Goal: Transaction & Acquisition: Purchase product/service

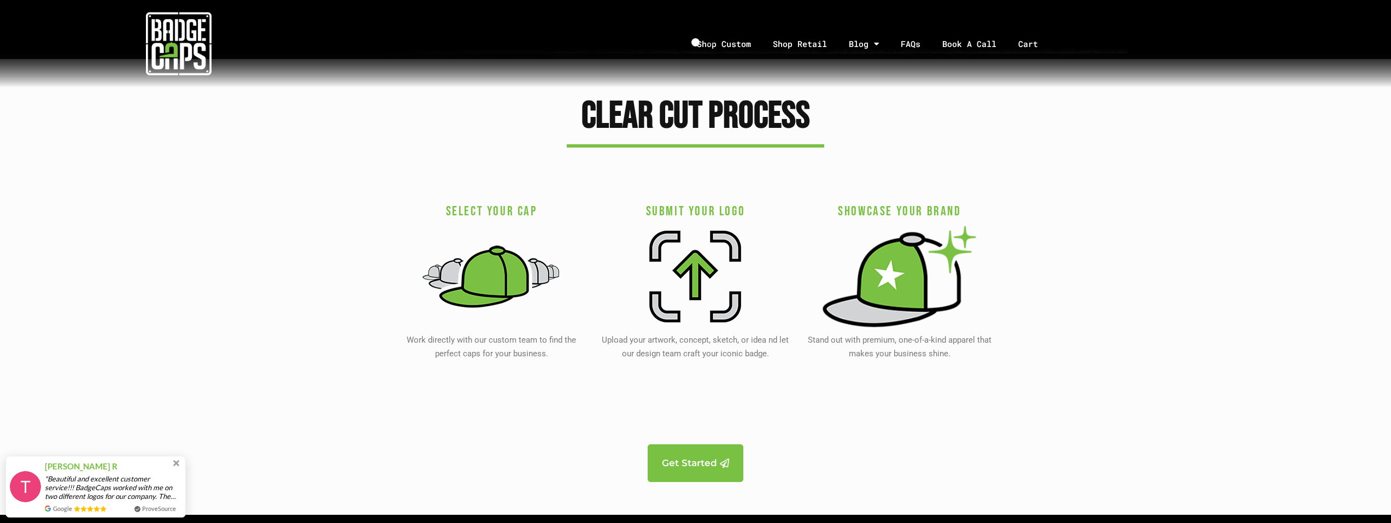
scroll to position [2132, 0]
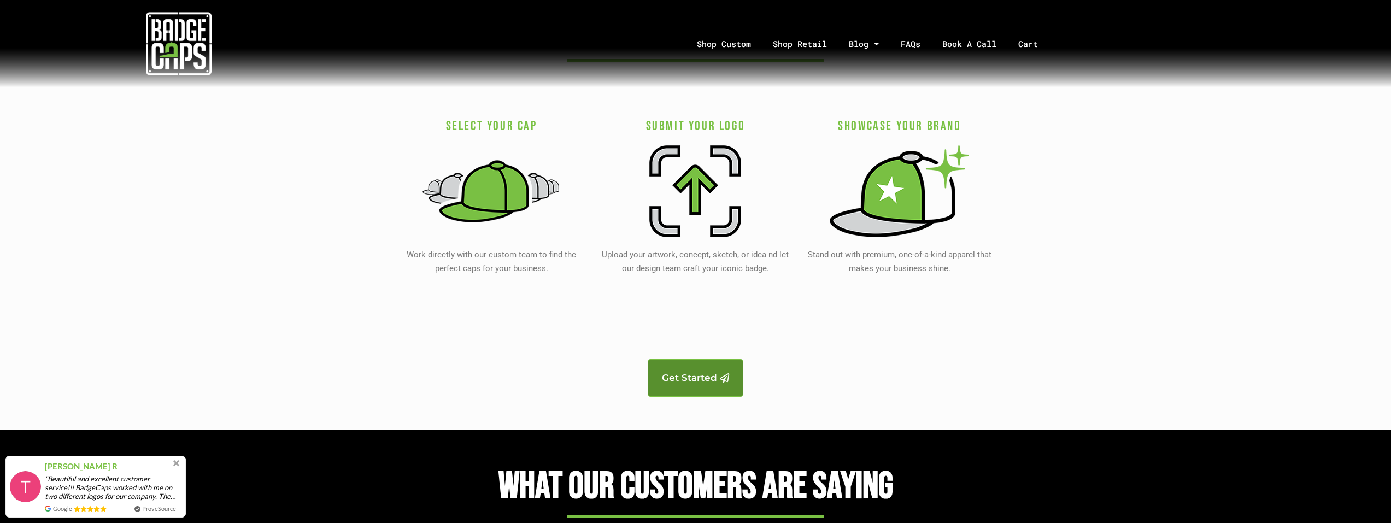
click at [738, 380] on link "Get Started" at bounding box center [696, 378] width 96 height 38
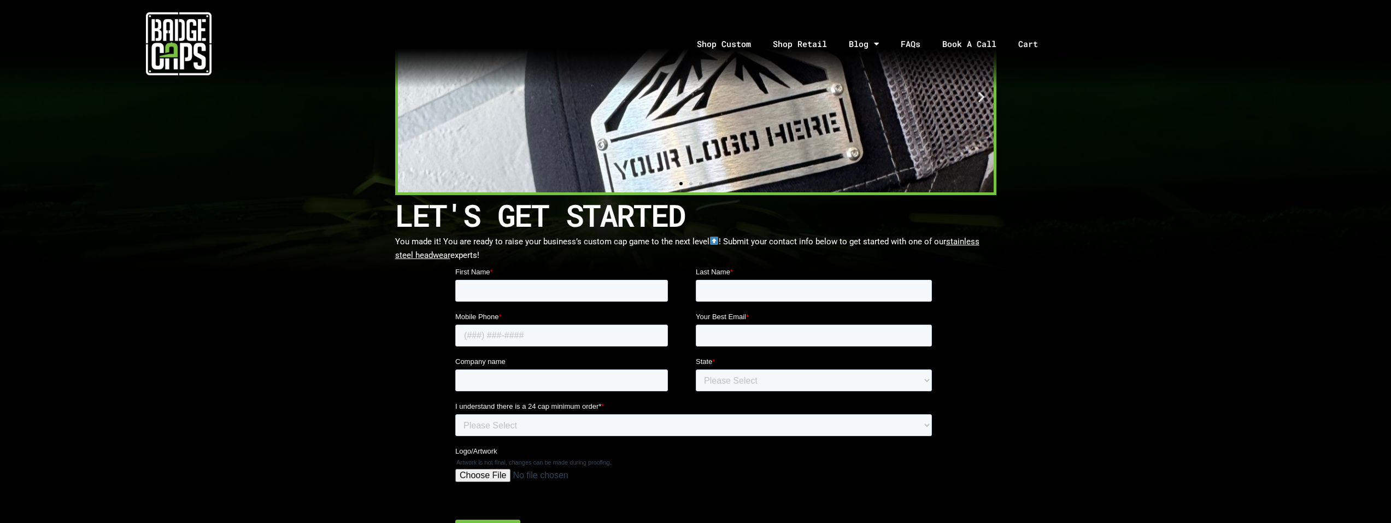
scroll to position [109, 0]
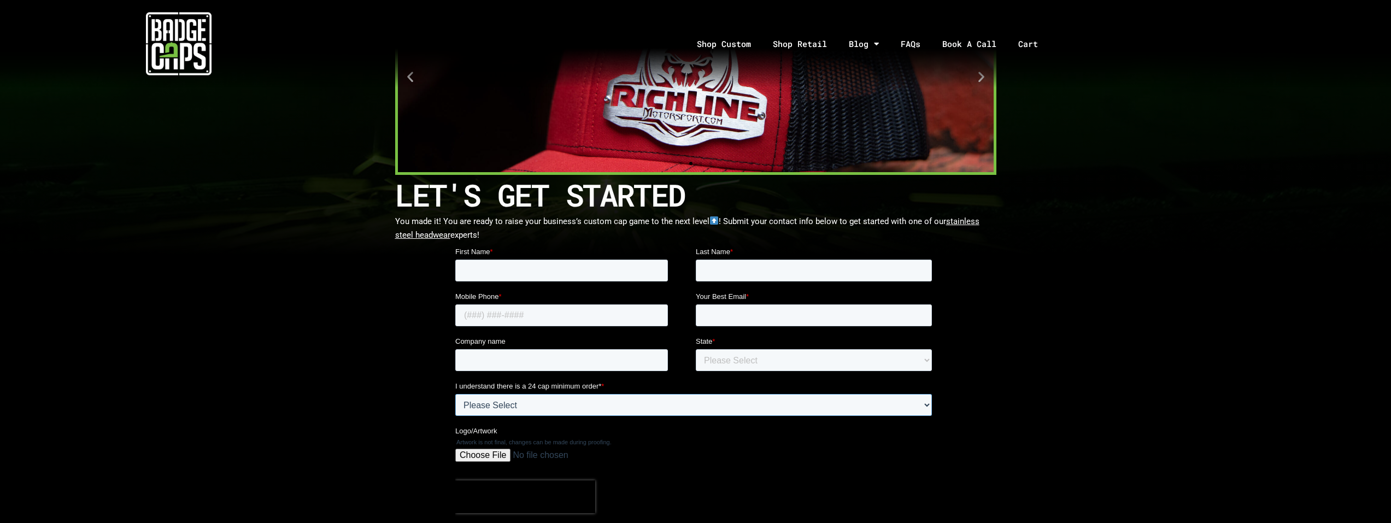
click at [680, 404] on select "Please Select Yes" at bounding box center [693, 405] width 477 height 22
select select "Yes"
click at [455, 394] on select "Please Select Yes" at bounding box center [693, 405] width 477 height 22
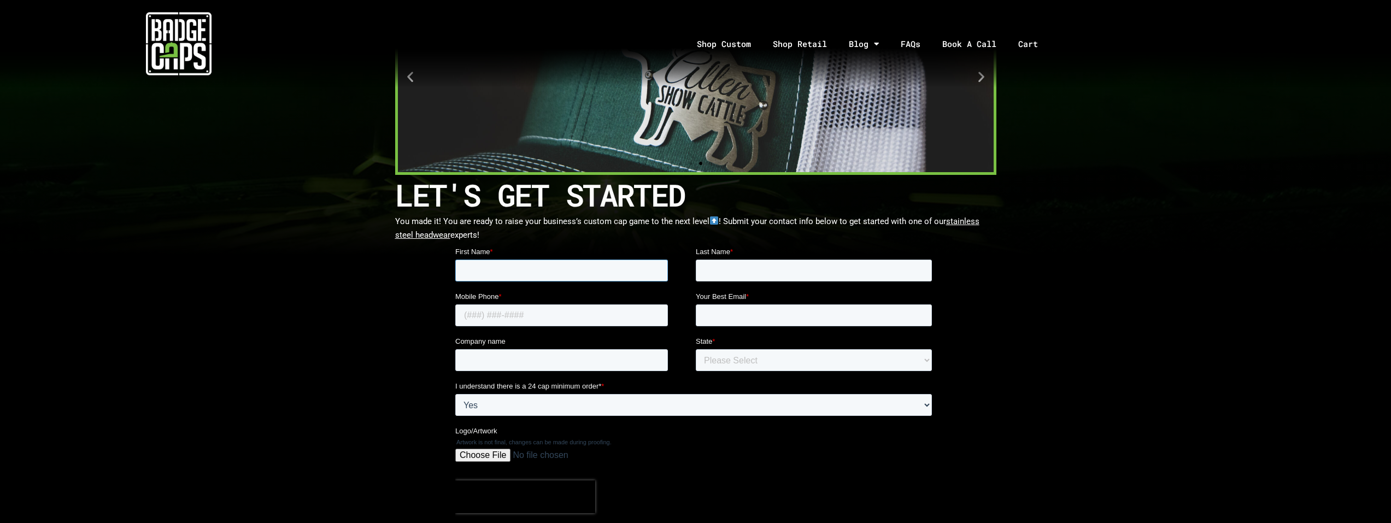
click at [552, 267] on input "First Name *" at bounding box center [561, 271] width 213 height 22
type input "truey"
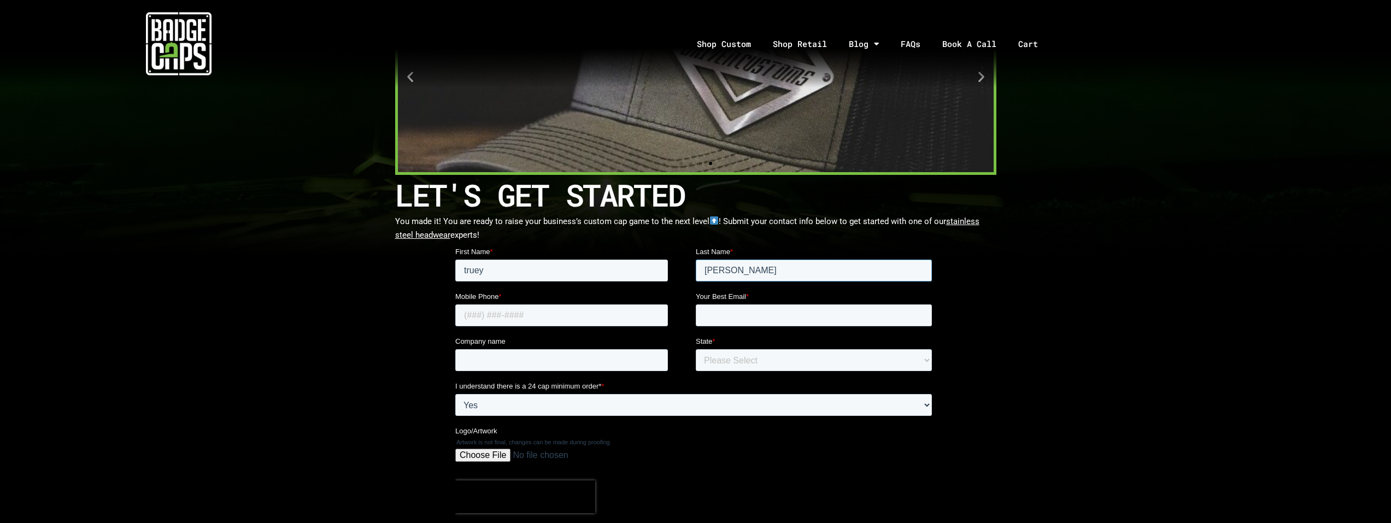
type input "hicks"
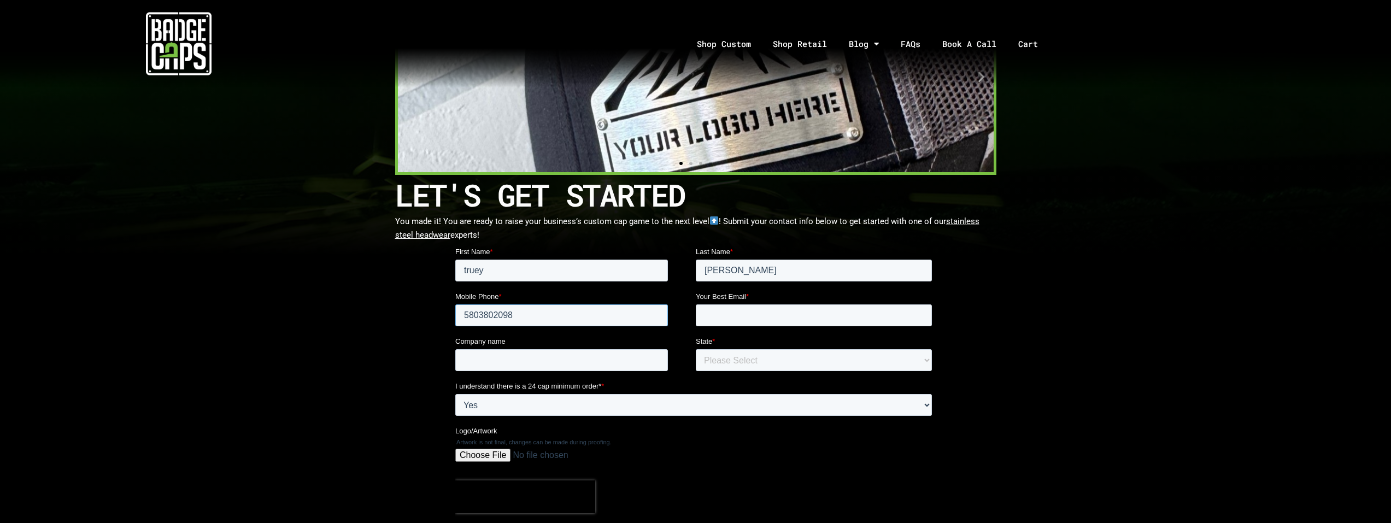
type input "5803802098"
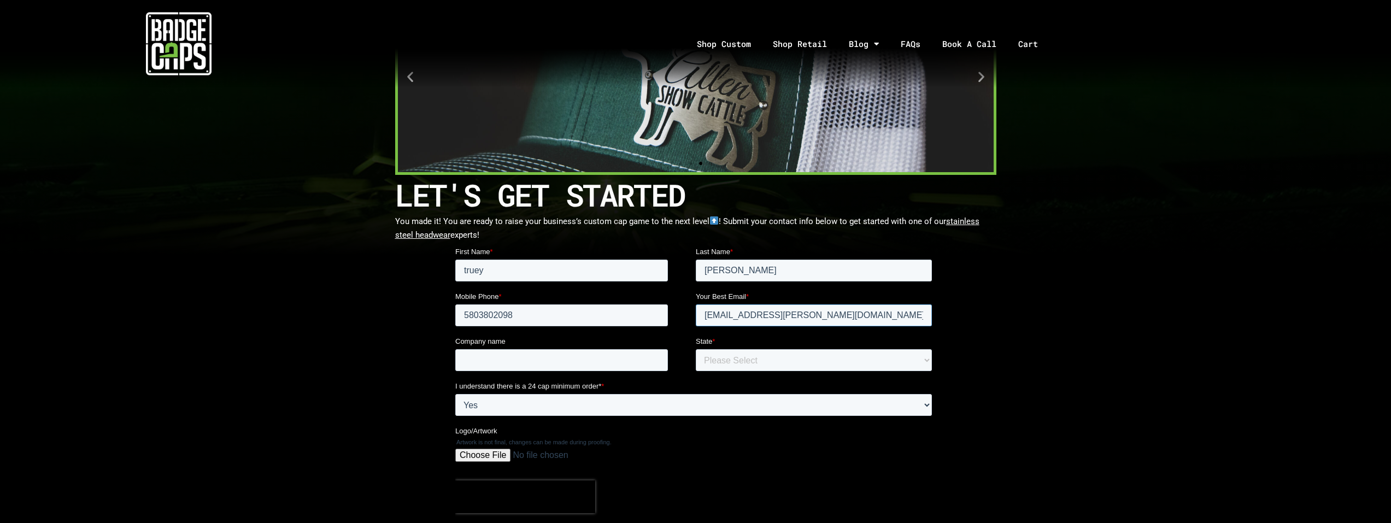
type input "truey.hicks@gmail.com"
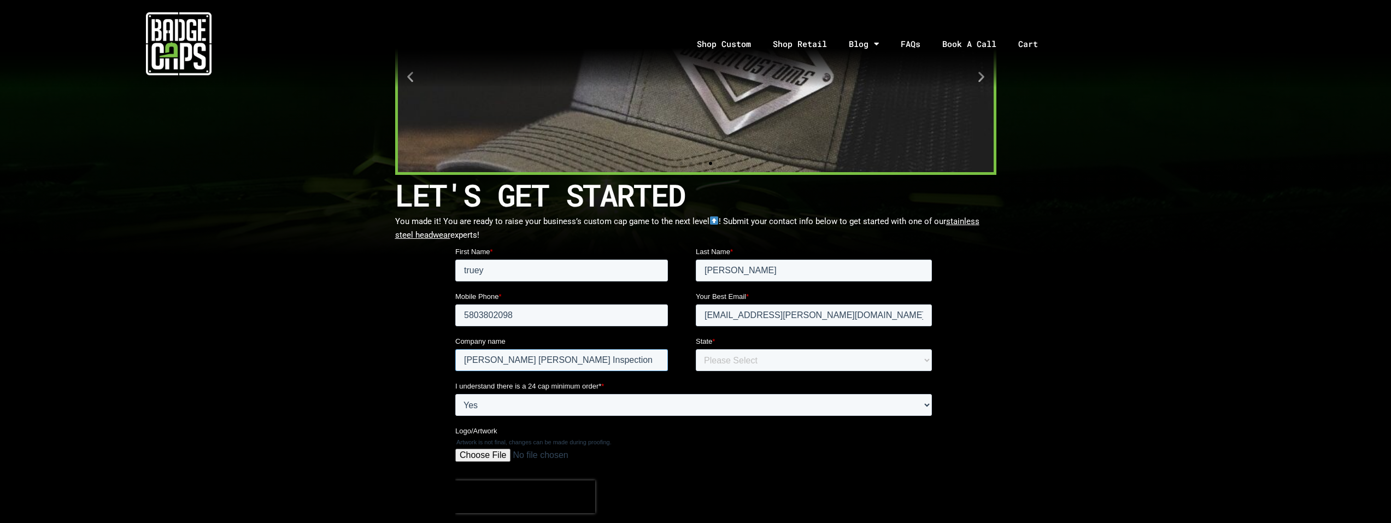
type input "Hicks Crane Inspection"
click at [860, 362] on select "Please Select Outside of USA Alabama Alaska Arizona Arkansas California Colorad…" at bounding box center [813, 360] width 236 height 22
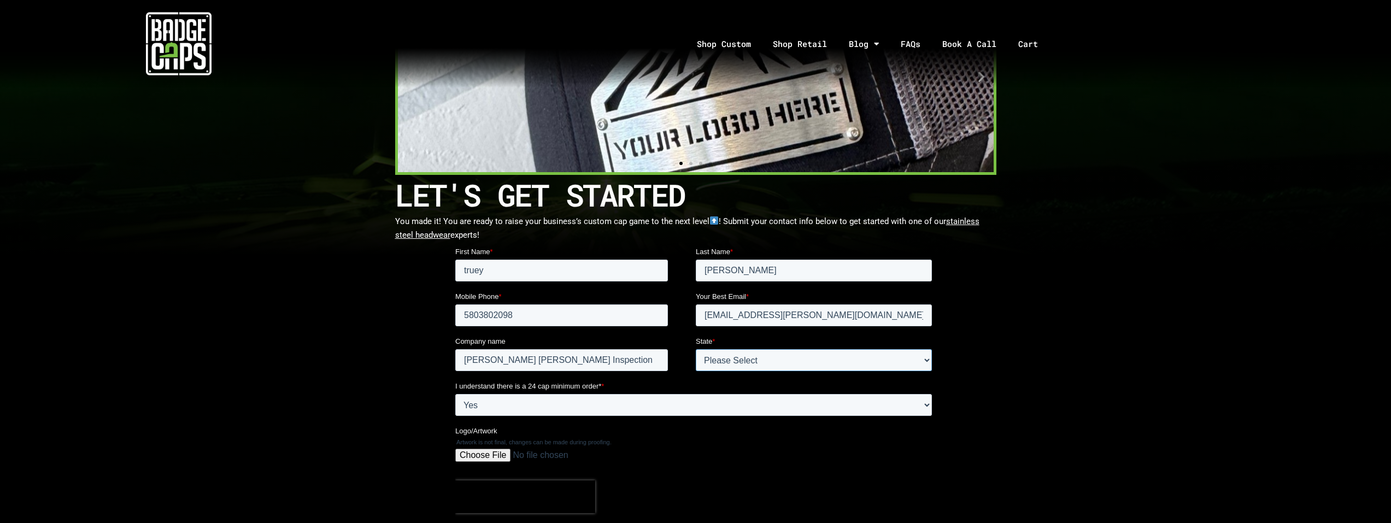
select select "Oklahoma"
click at [695, 349] on select "Please Select Outside of USA Alabama Alaska Arizona Arkansas California Colorad…" at bounding box center [813, 360] width 236 height 22
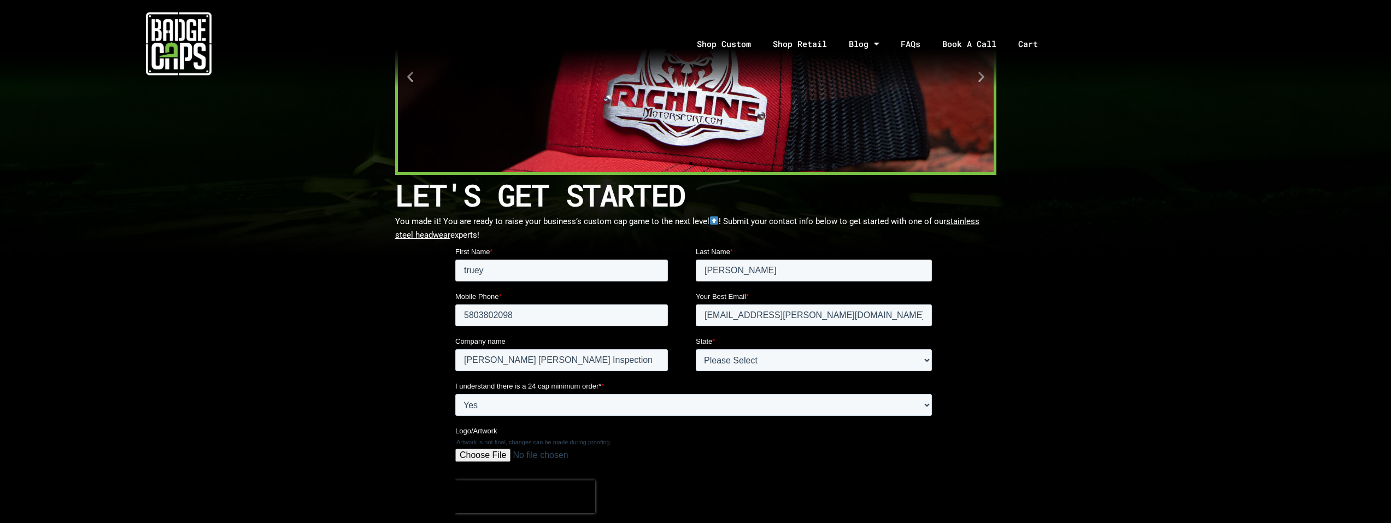
click at [486, 457] on input "Logo/Artwork" at bounding box center [693, 460] width 477 height 22
type input "C:\fakepath\Hicks Crane transparent Logo (1).png"
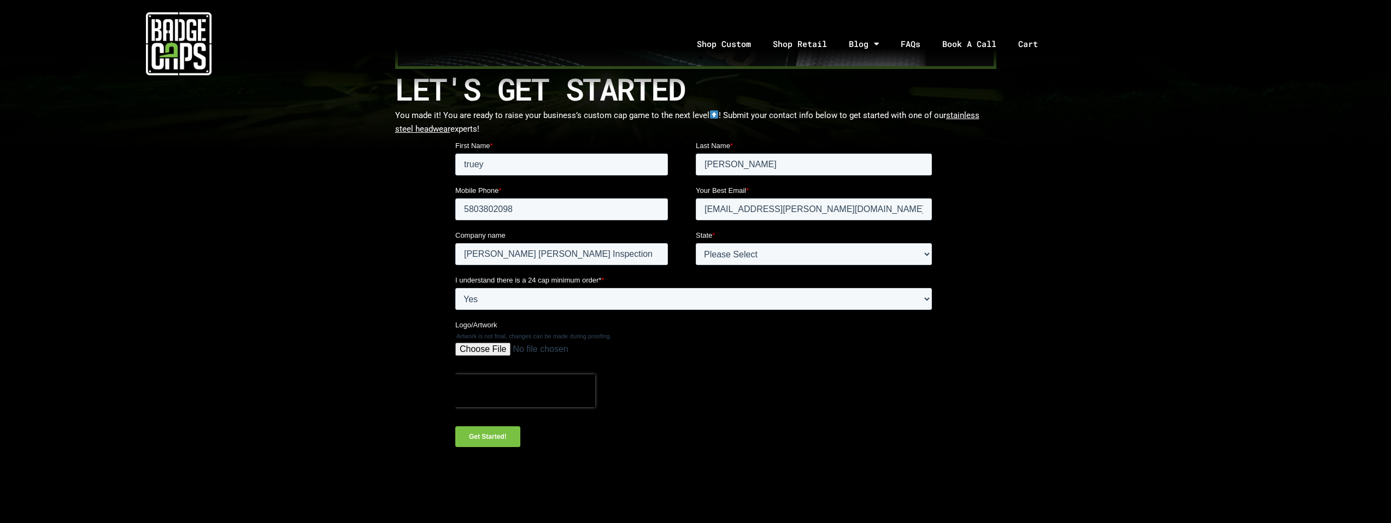
scroll to position [219, 0]
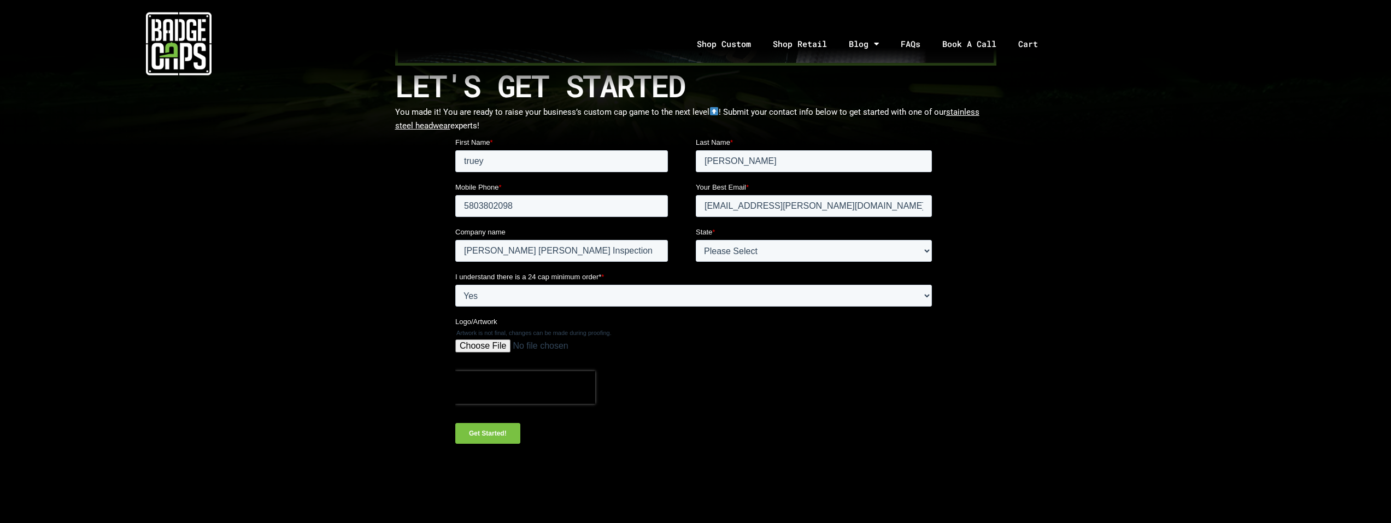
click at [469, 438] on input "Get Started!" at bounding box center [487, 433] width 65 height 21
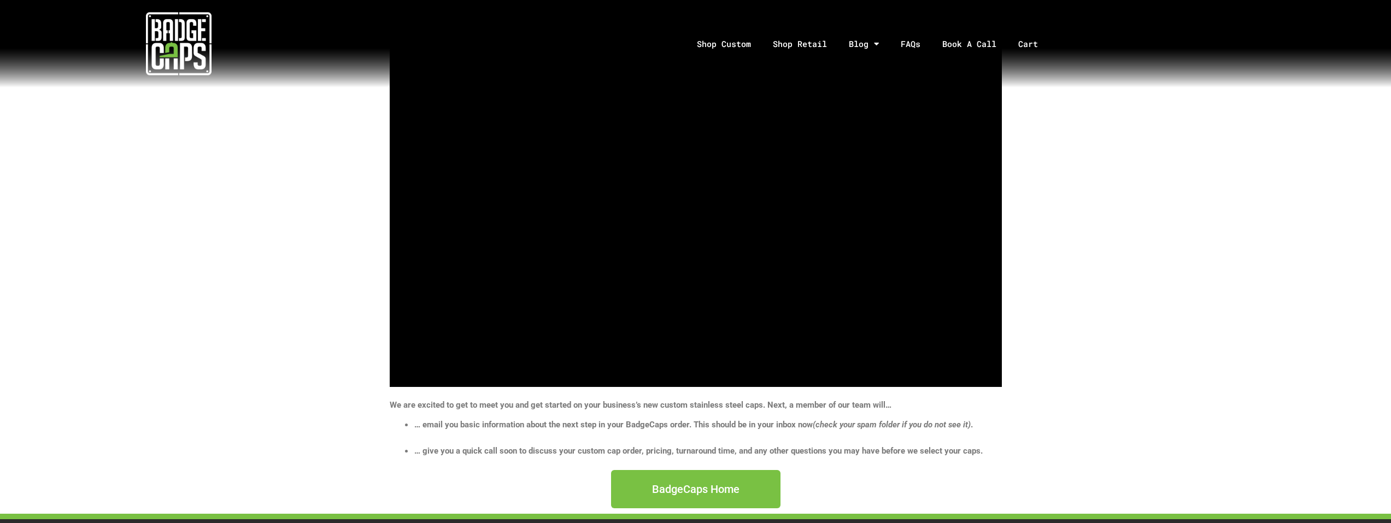
scroll to position [164, 0]
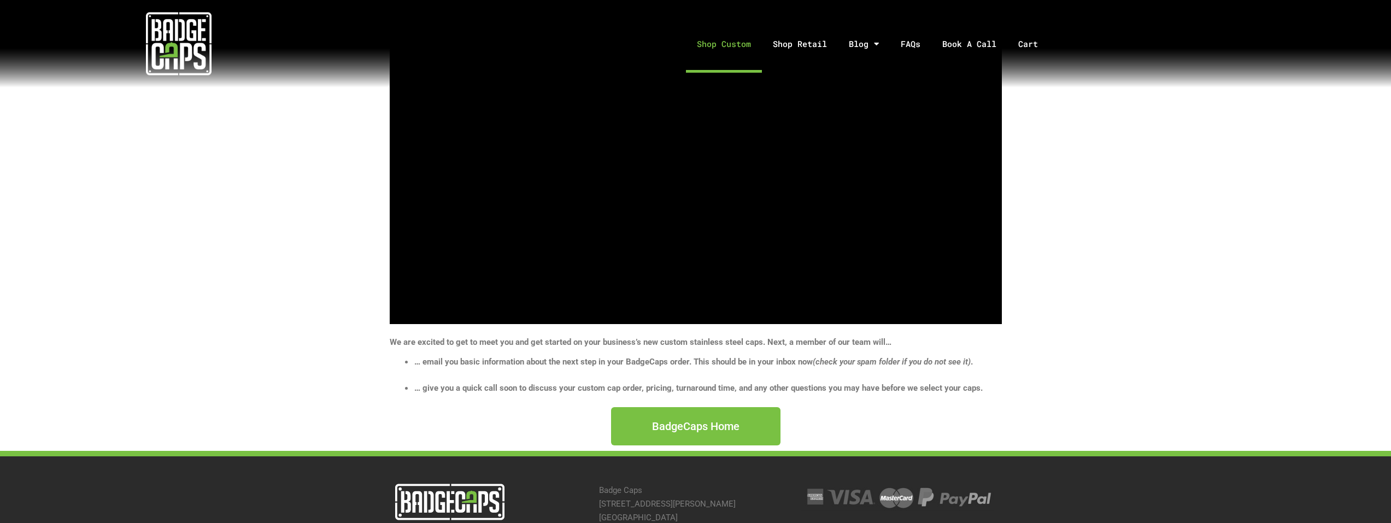
click at [740, 54] on link "Shop Custom" at bounding box center [724, 43] width 76 height 57
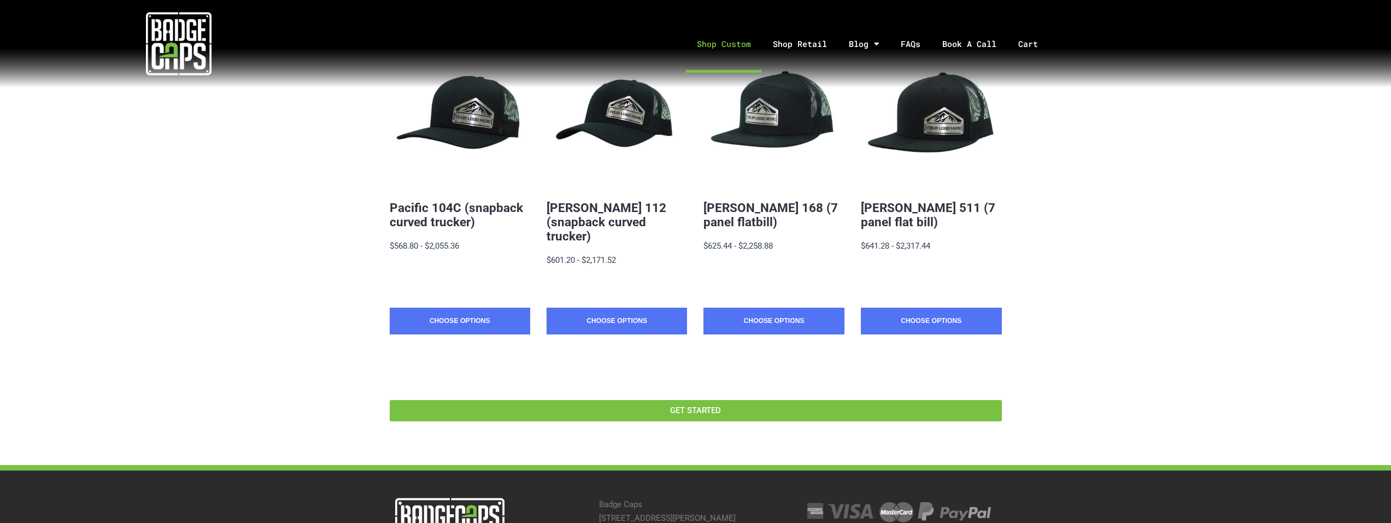
scroll to position [269, 0]
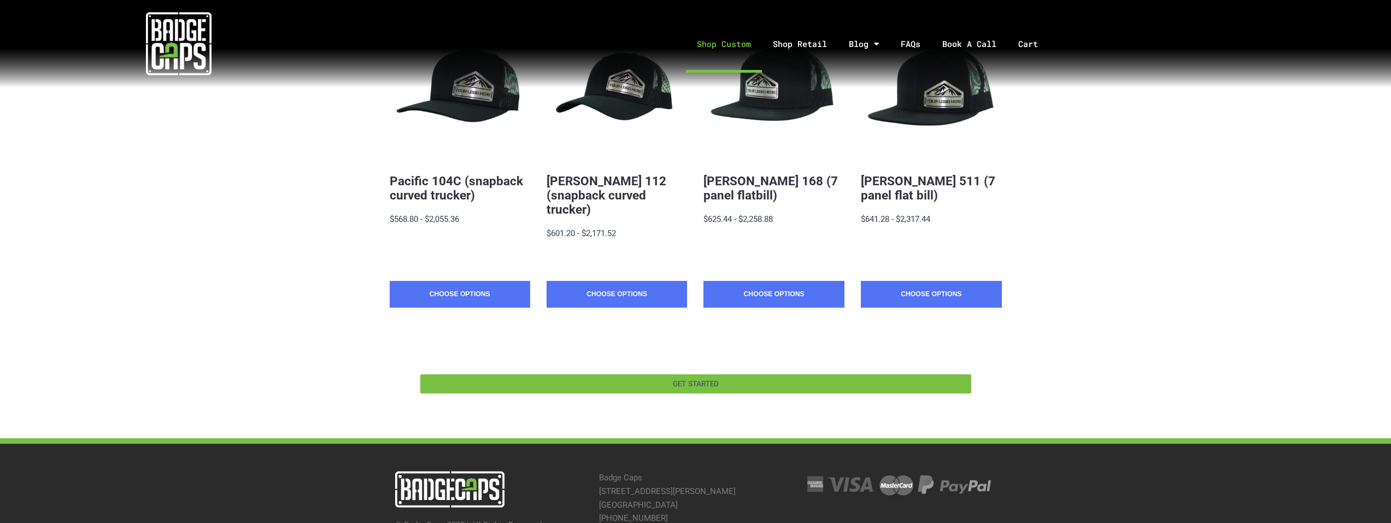
click at [694, 377] on link "GET STARTED" at bounding box center [695, 383] width 551 height 19
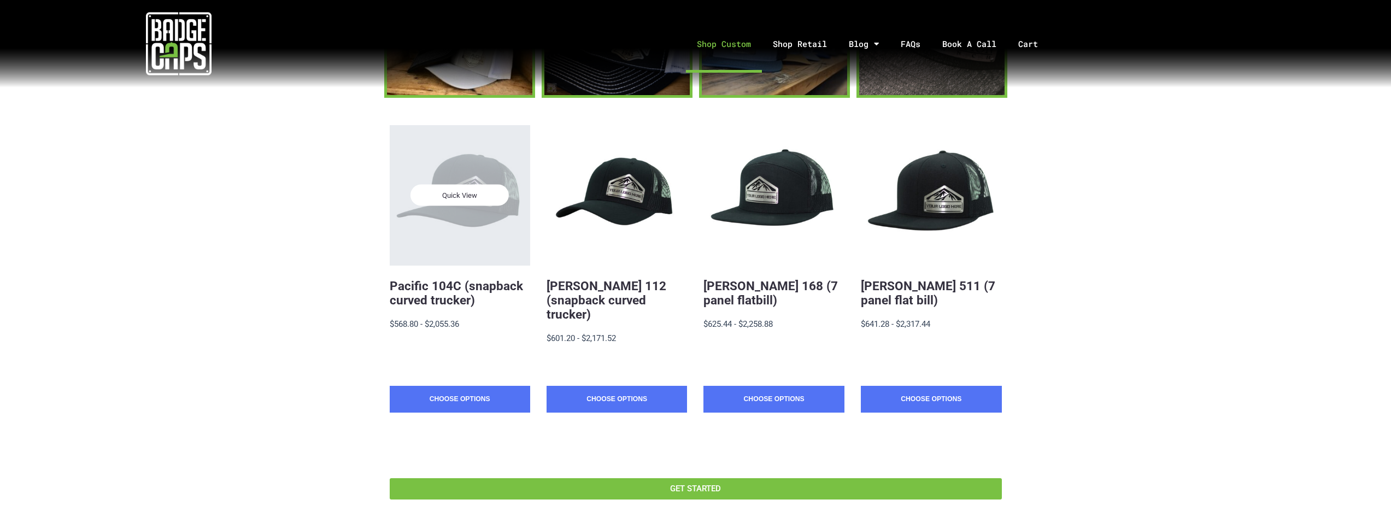
scroll to position [160, 0]
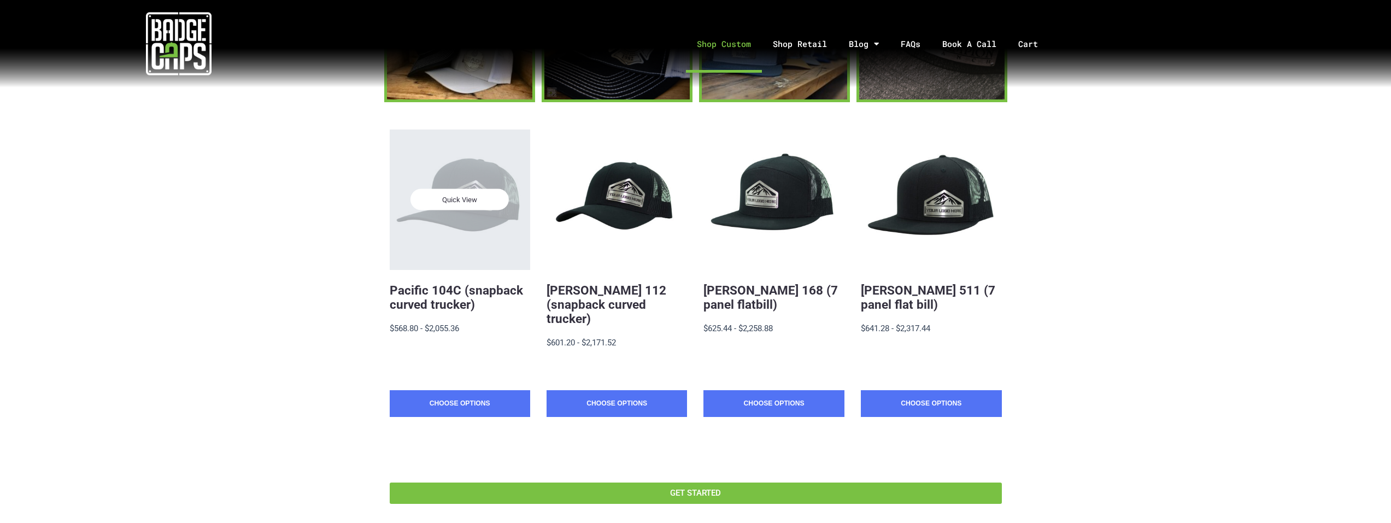
click at [476, 252] on div "Quick View" at bounding box center [460, 200] width 140 height 140
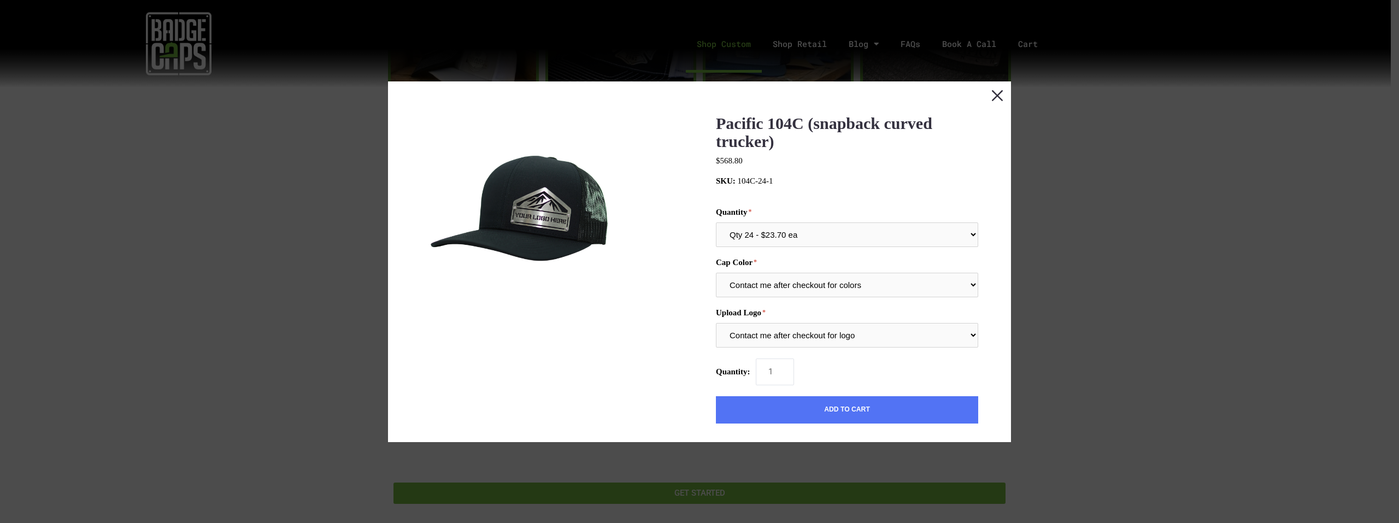
click at [994, 94] on button "Close this dialog window" at bounding box center [997, 94] width 27 height 27
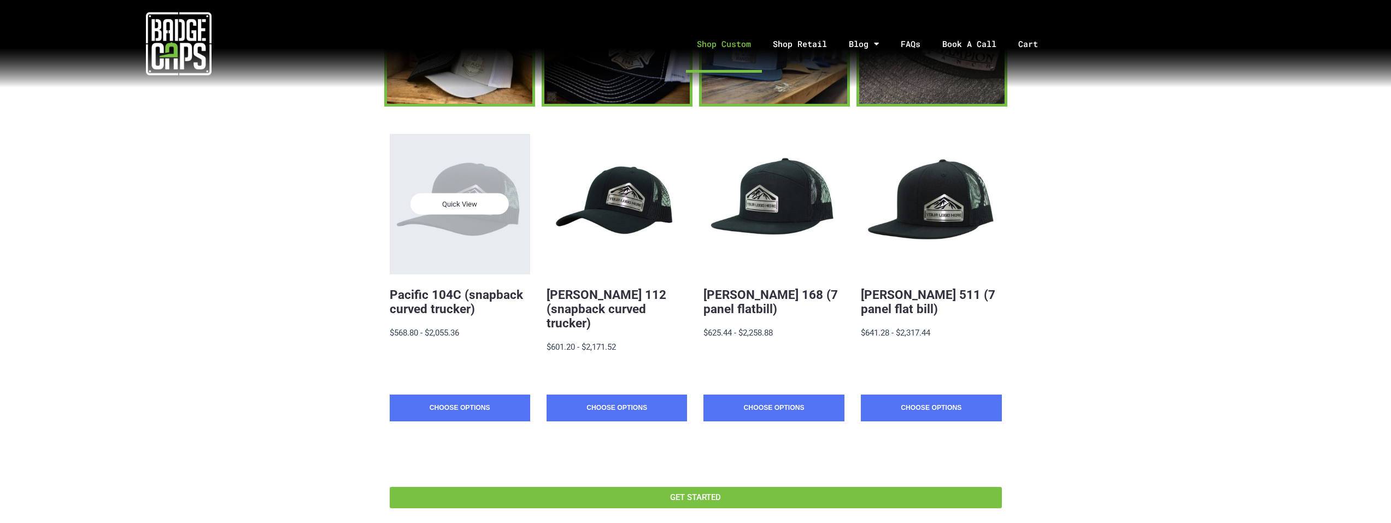
scroll to position [160, 0]
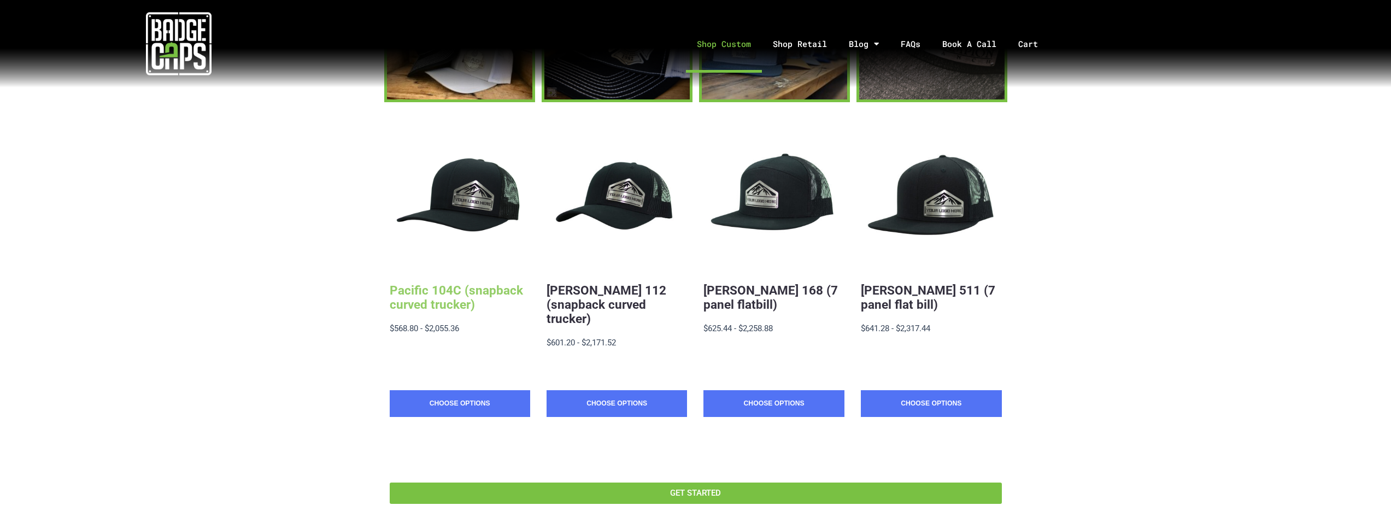
click at [461, 302] on link "Pacific 104C (snapback curved trucker)" at bounding box center [456, 297] width 133 height 28
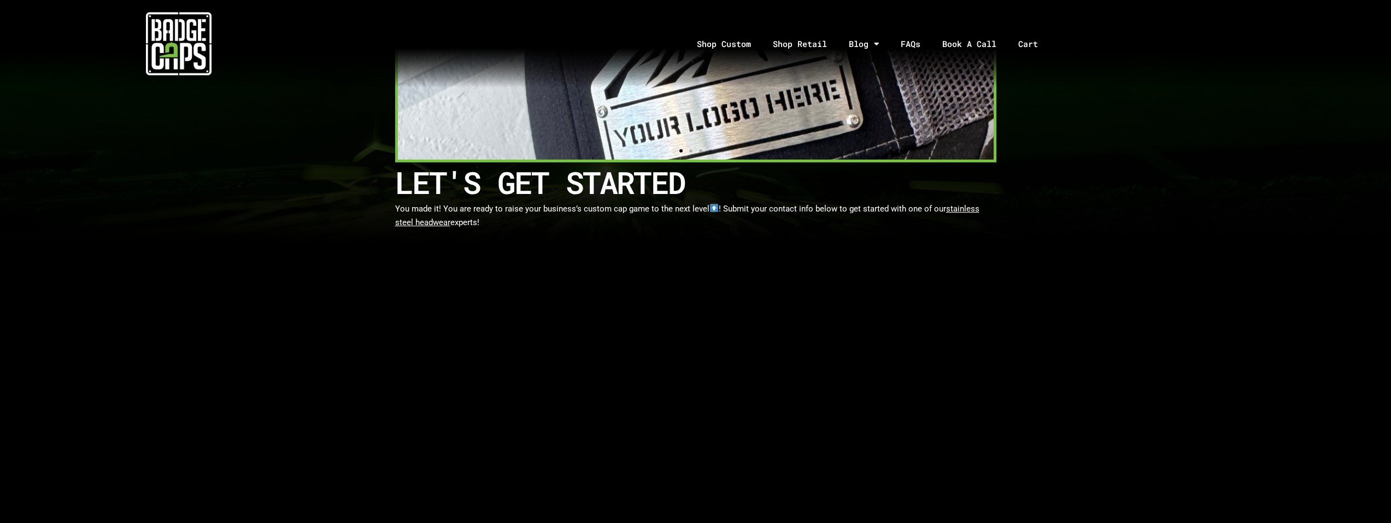
scroll to position [213, 0]
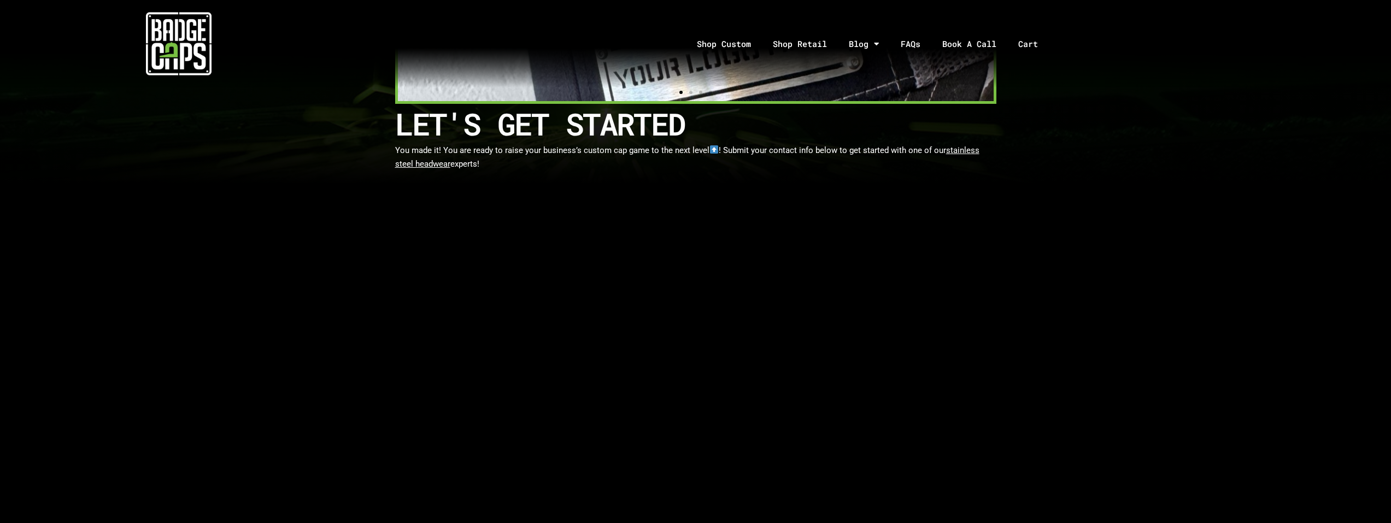
select select "Oklahoma"
select select "Yes"
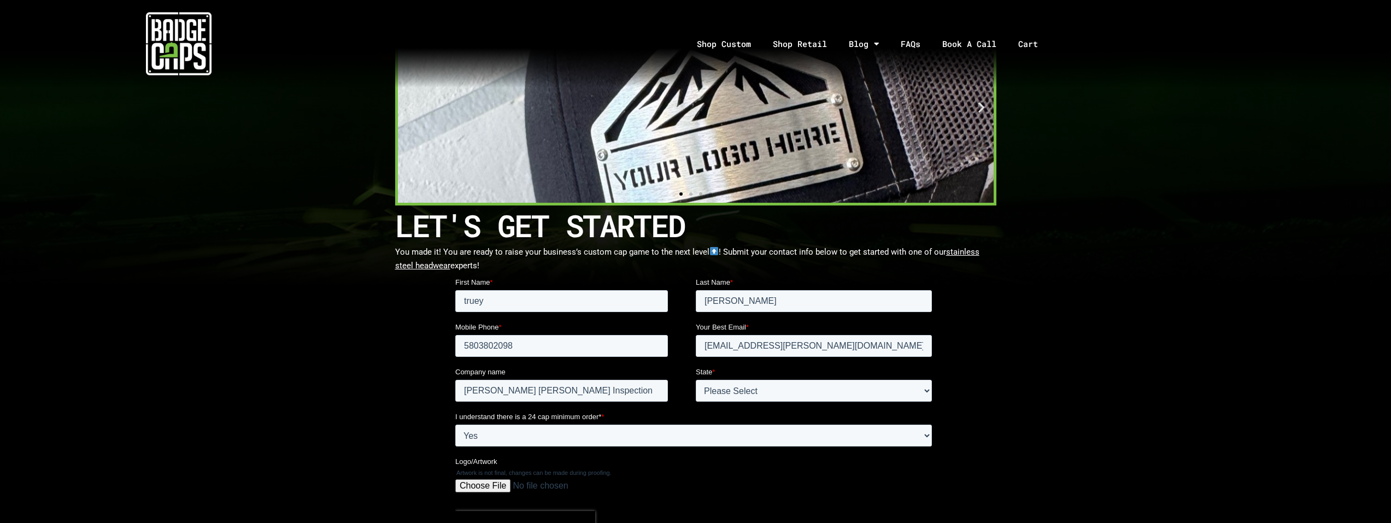
scroll to position [55, 0]
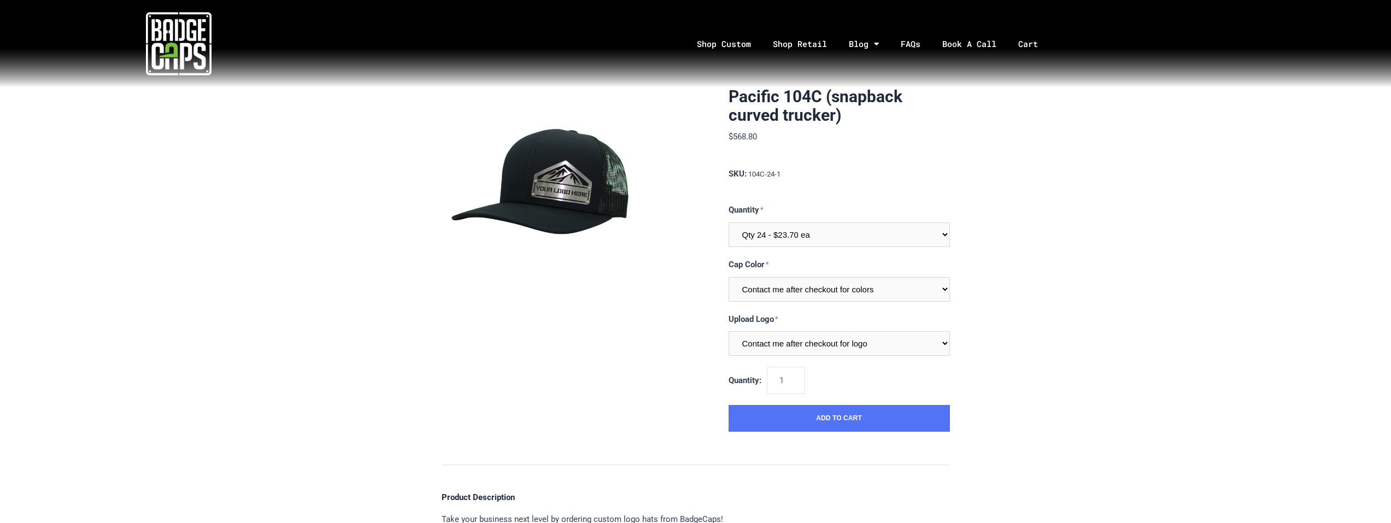
click at [546, 202] on img at bounding box center [543, 188] width 202 height 202
click at [592, 222] on img at bounding box center [543, 188] width 202 height 202
click at [826, 231] on select "Qty 24 - $23.70 ea Qty 48 - $22.94ea Qty 96 - $21.41ea" at bounding box center [839, 234] width 221 height 25
click at [830, 284] on select "Contact me after checkout for colors" at bounding box center [839, 289] width 221 height 25
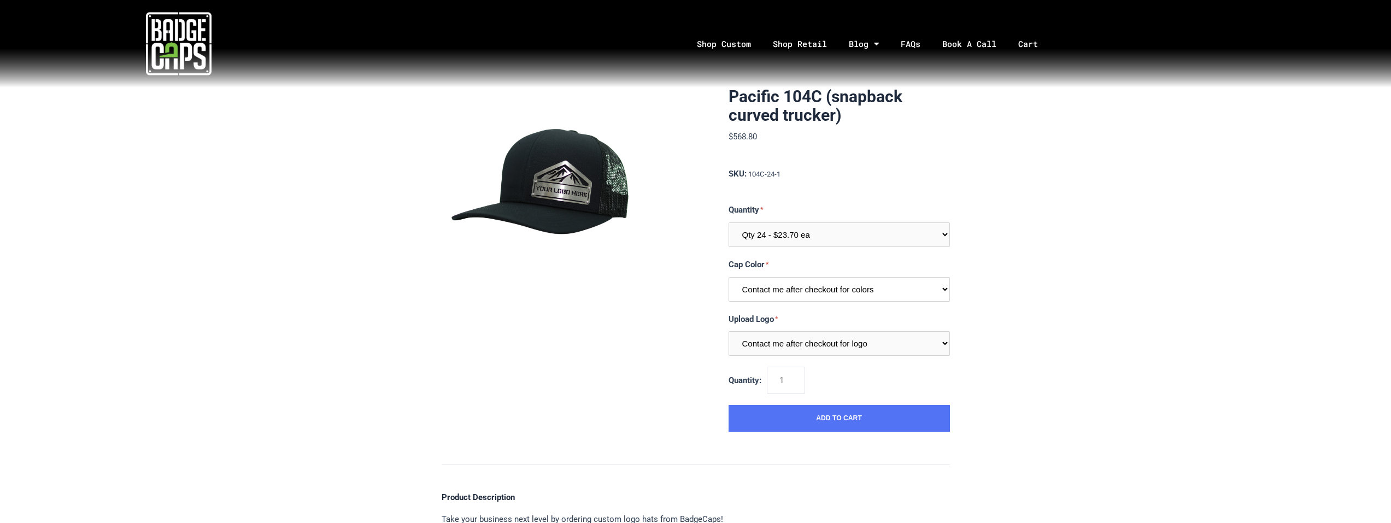
click at [830, 284] on select "Contact me after checkout for colors" at bounding box center [839, 289] width 221 height 25
click at [828, 341] on select "Contact me after checkout for logo" at bounding box center [839, 343] width 221 height 25
click at [748, 40] on link "Shop Custom" at bounding box center [724, 43] width 76 height 57
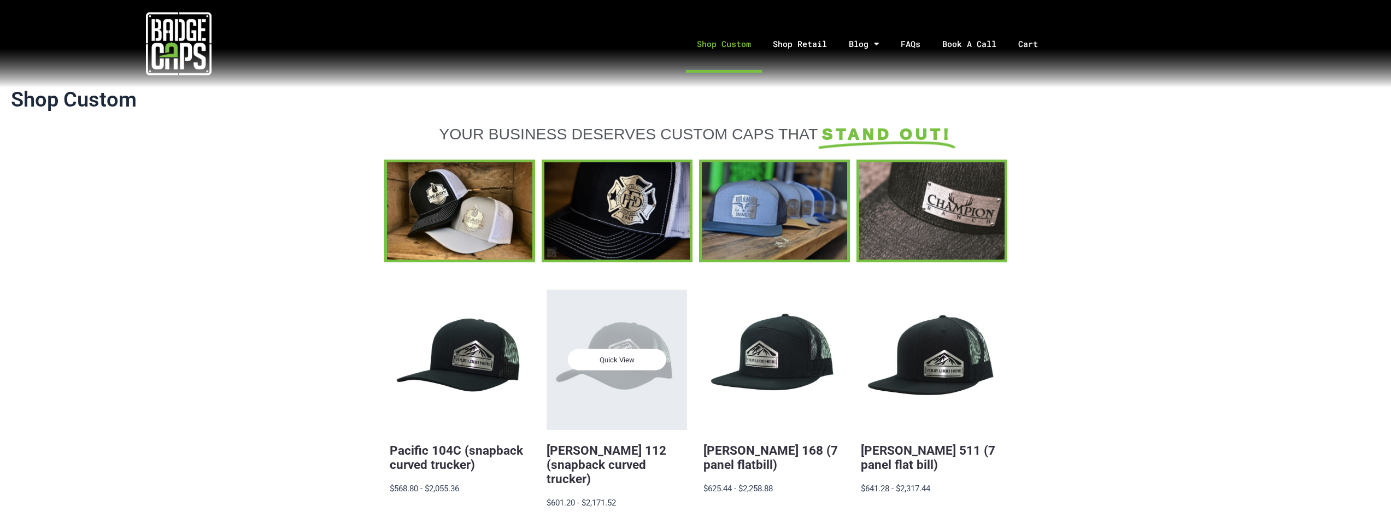
click at [624, 368] on span "Quick View" at bounding box center [617, 359] width 98 height 21
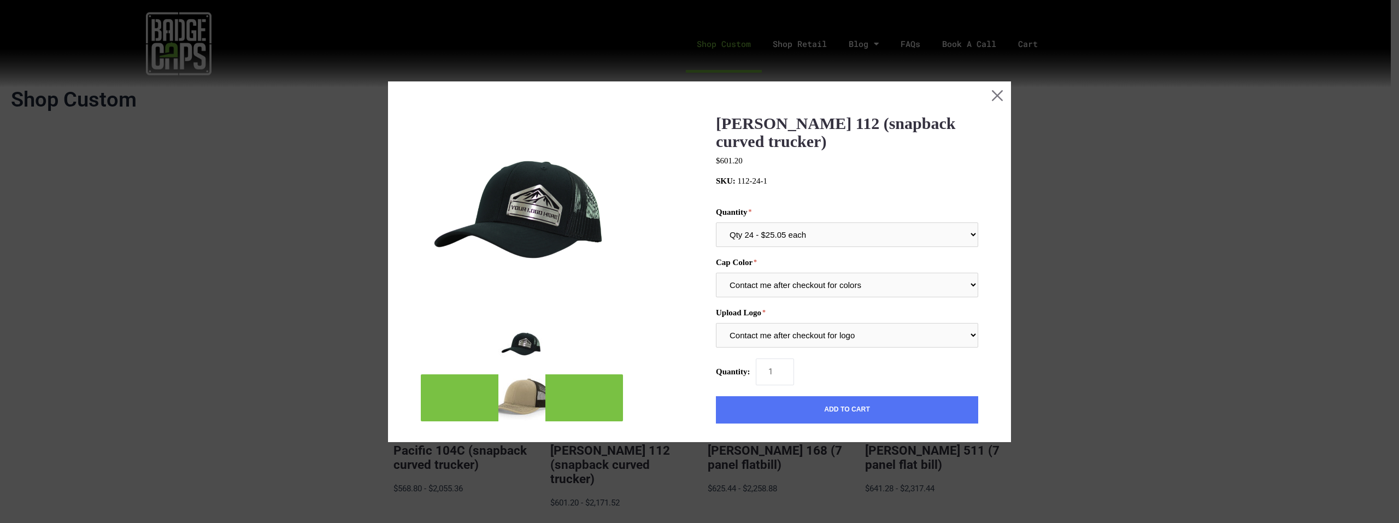
click at [524, 398] on img "mark as featured image" at bounding box center [522, 397] width 47 height 47
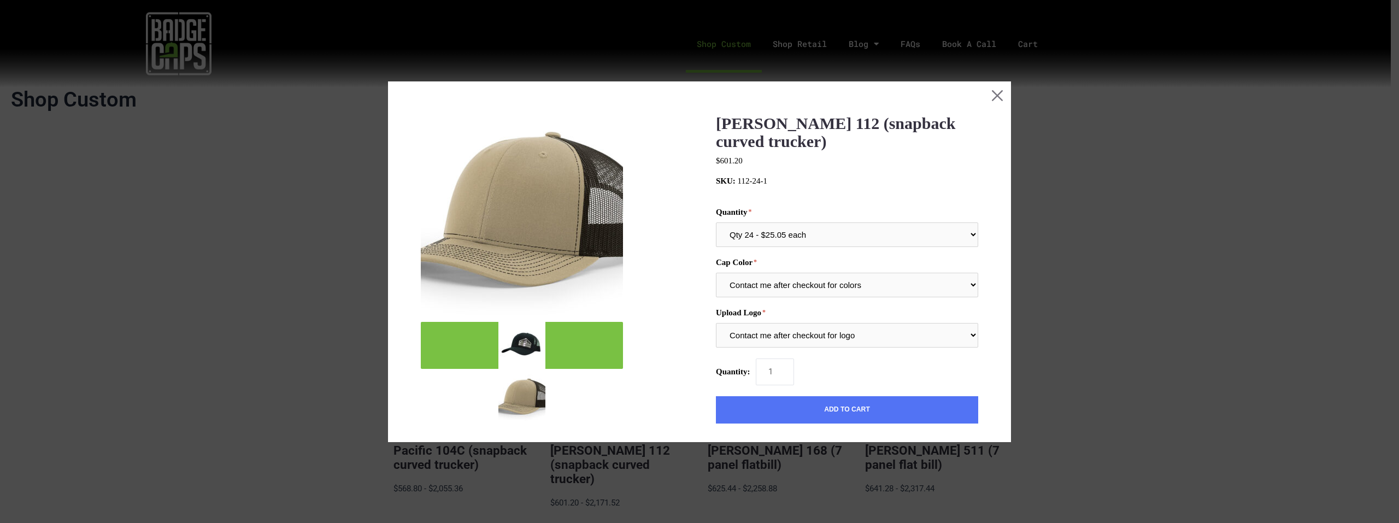
click at [521, 364] on img "mark as featured image" at bounding box center [522, 345] width 47 height 47
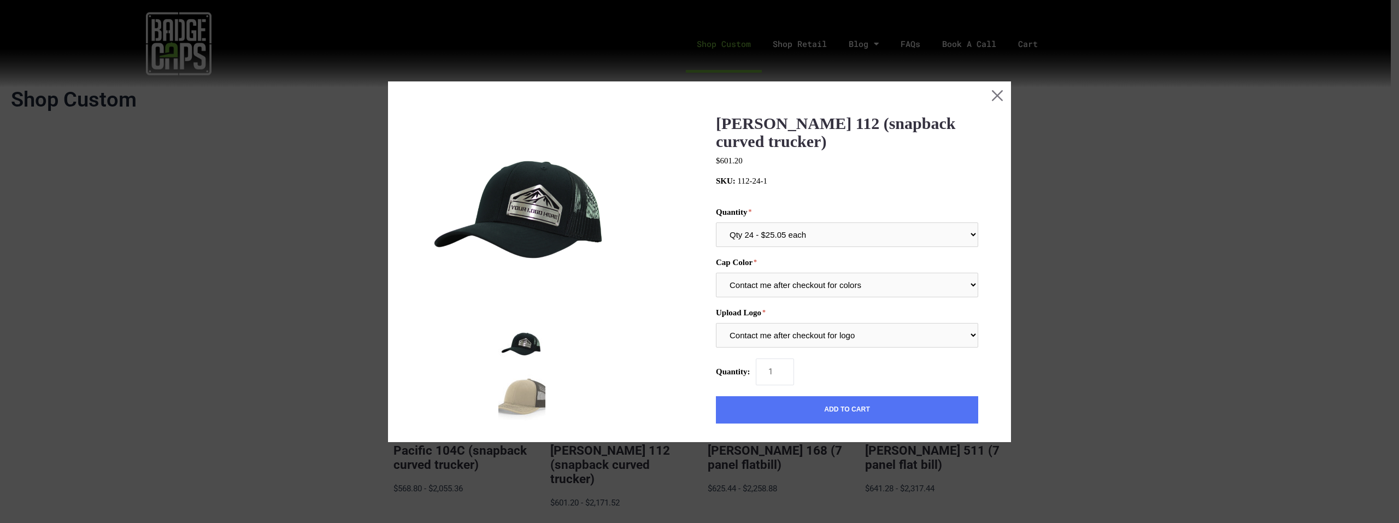
click at [1194, 212] on div at bounding box center [699, 261] width 1399 height 523
